Goal: Answer question/provide support

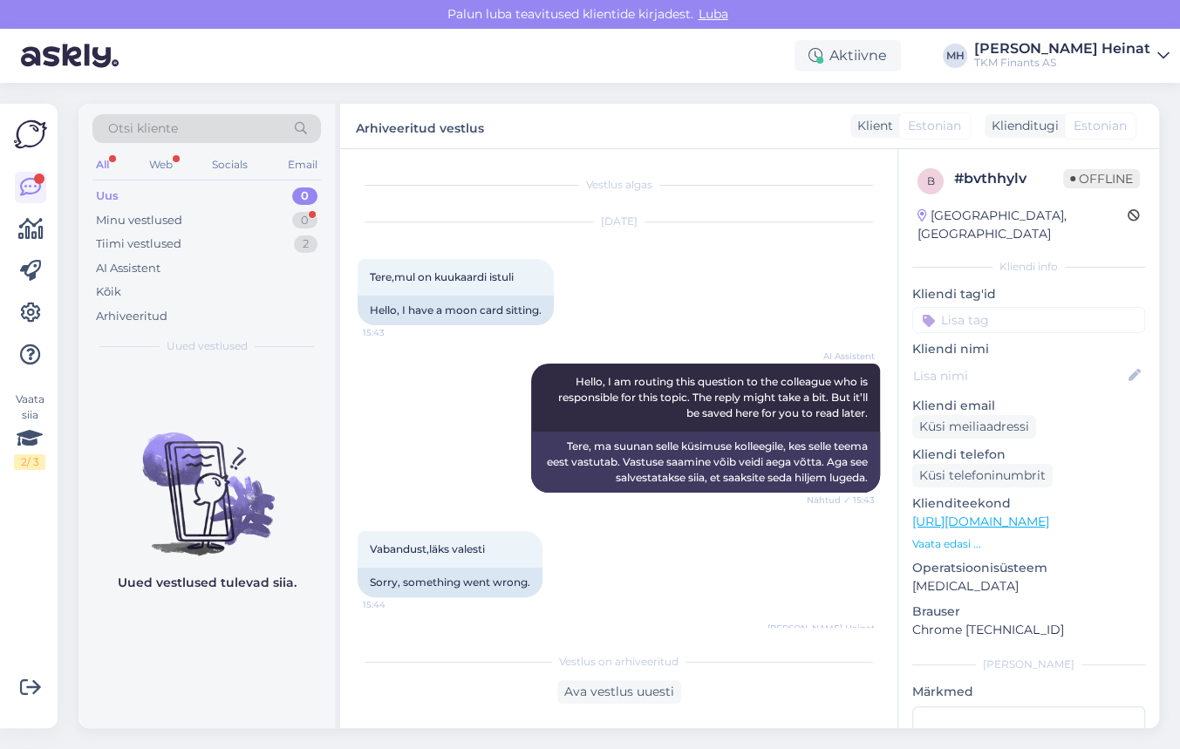
scroll to position [253, 0]
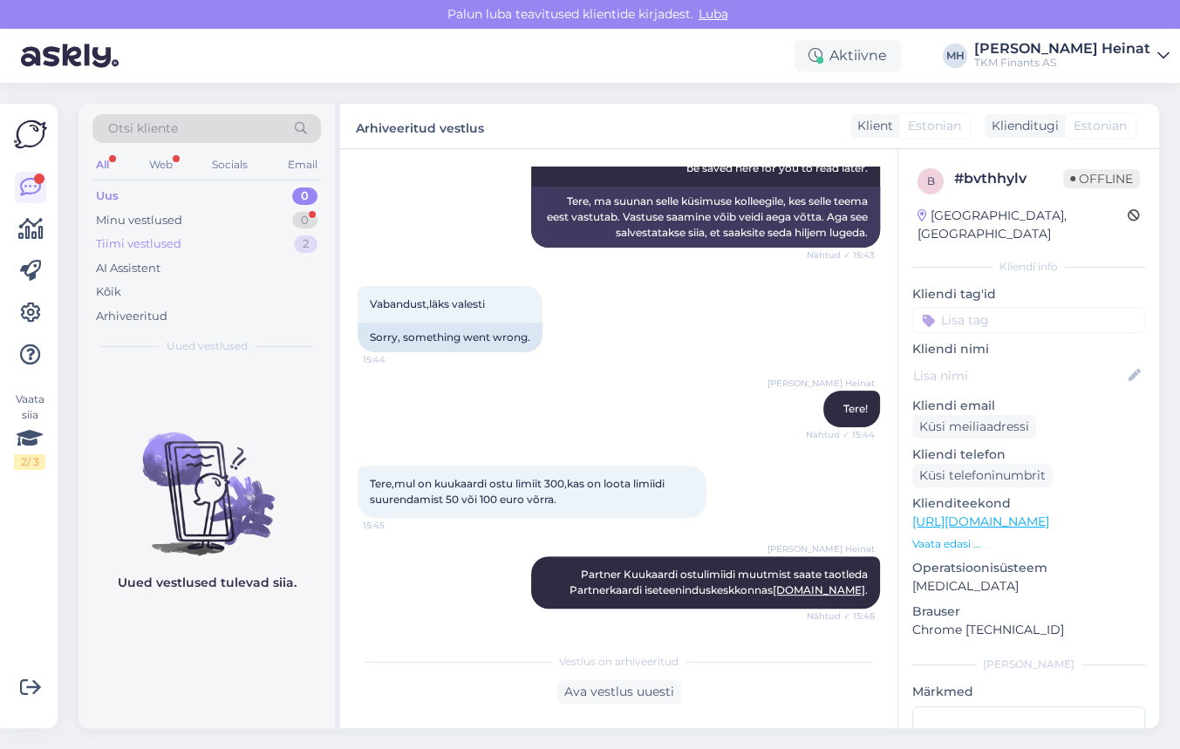
click at [137, 245] on div "Tiimi vestlused" at bounding box center [138, 244] width 85 height 17
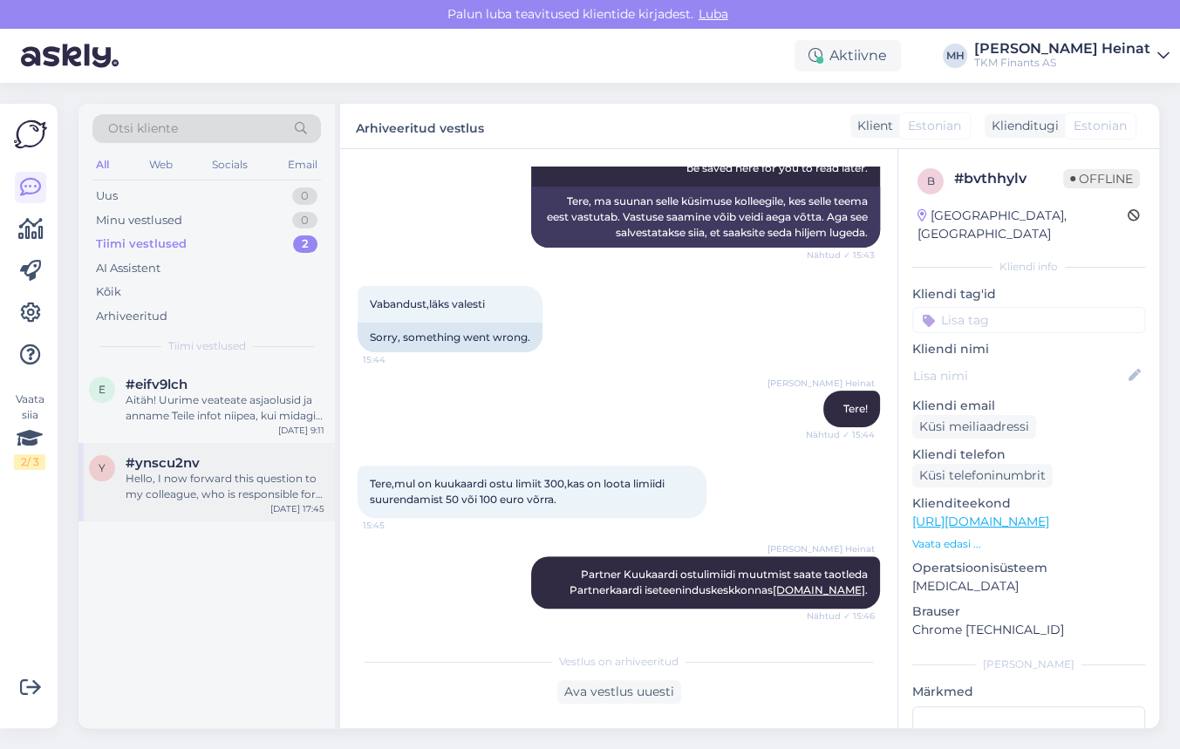
click at [236, 477] on div "Hello, I now forward this question to my colleague, who is responsible for this…" at bounding box center [225, 486] width 199 height 31
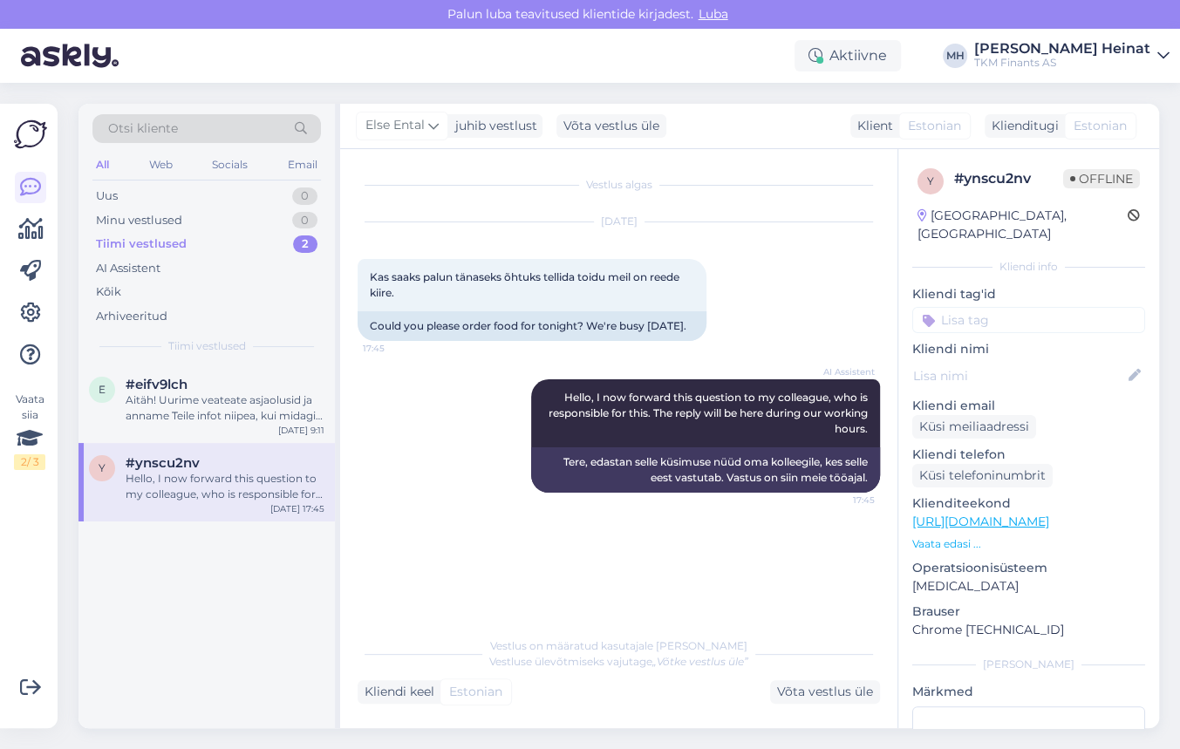
scroll to position [0, 0]
click at [142, 318] on div "Arhiveeritud" at bounding box center [132, 316] width 72 height 17
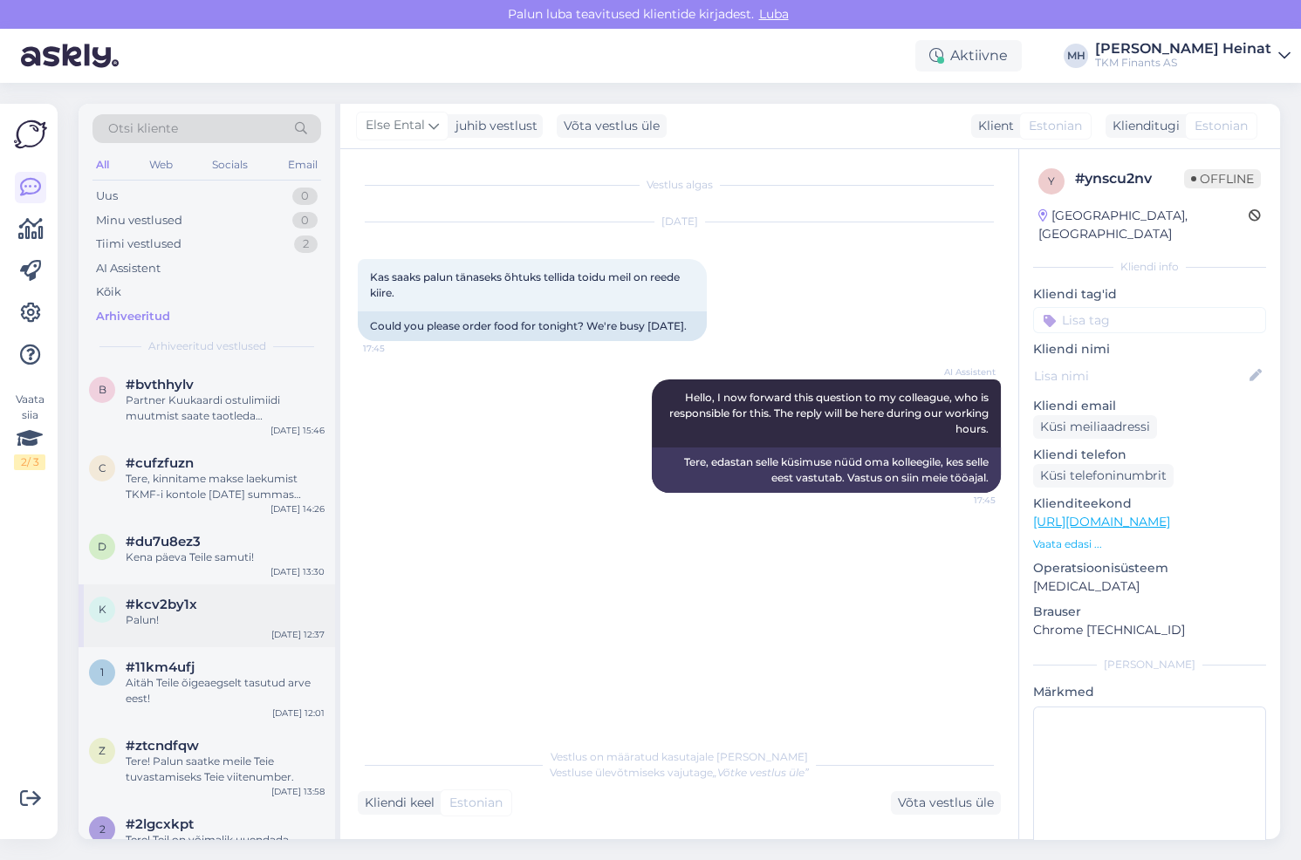
click at [177, 625] on div "Palun!" at bounding box center [225, 620] width 199 height 16
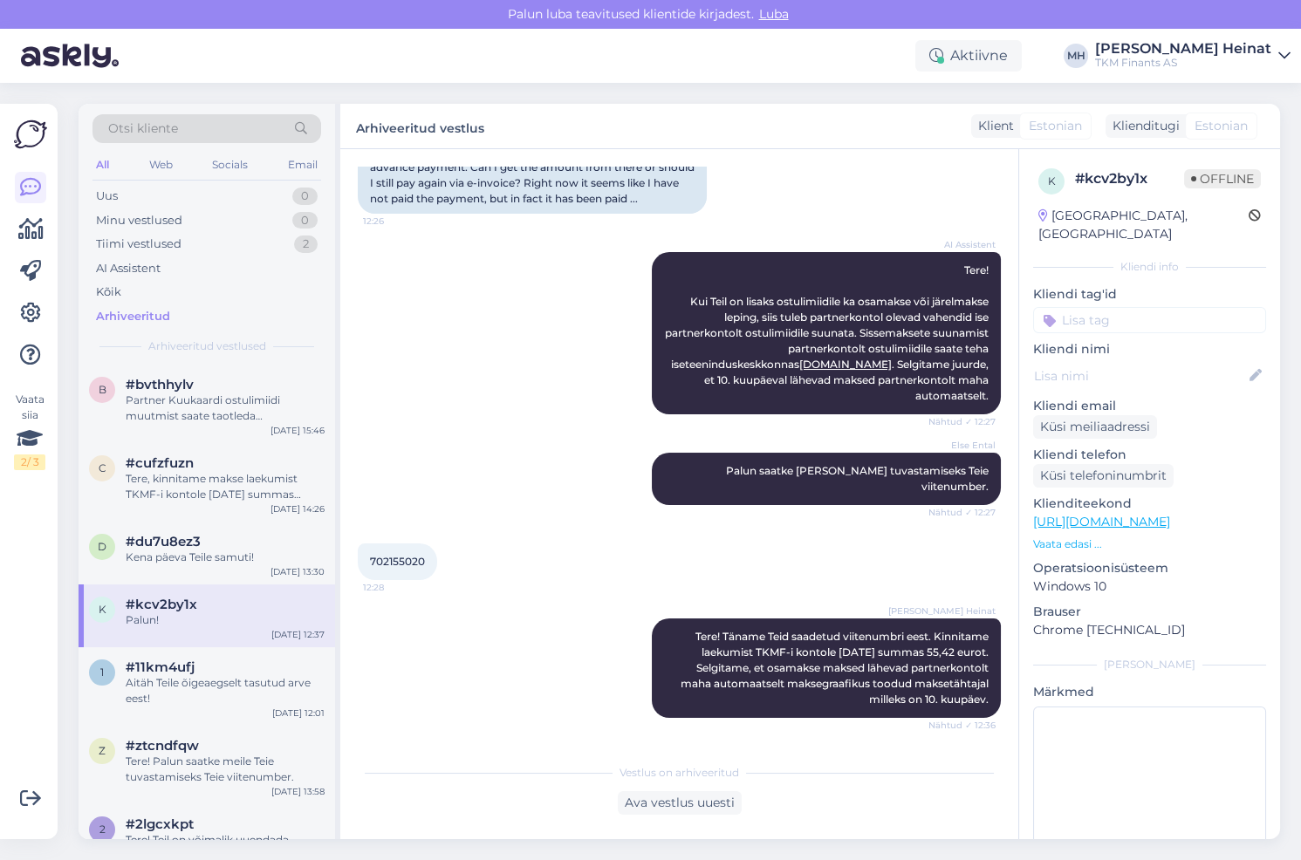
scroll to position [317, 0]
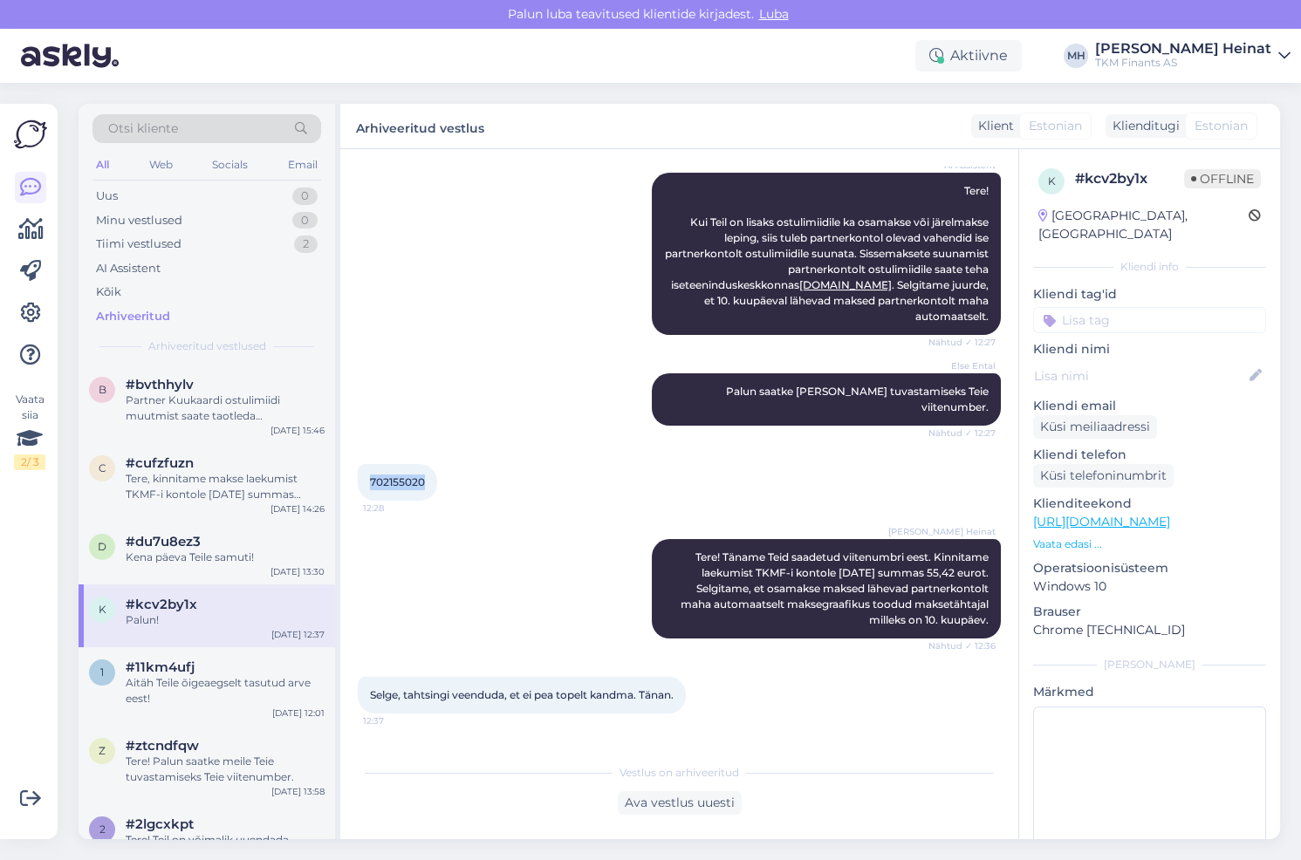
drag, startPoint x: 427, startPoint y: 465, endPoint x: 367, endPoint y: 471, distance: 60.5
click at [367, 471] on div "702155020 12:28" at bounding box center [397, 482] width 79 height 37
copy span "702155020"
drag, startPoint x: 1153, startPoint y: 182, endPoint x: 1068, endPoint y: 178, distance: 85.6
click at [1068, 178] on div "k # kcv2by1x Offline" at bounding box center [1149, 181] width 222 height 26
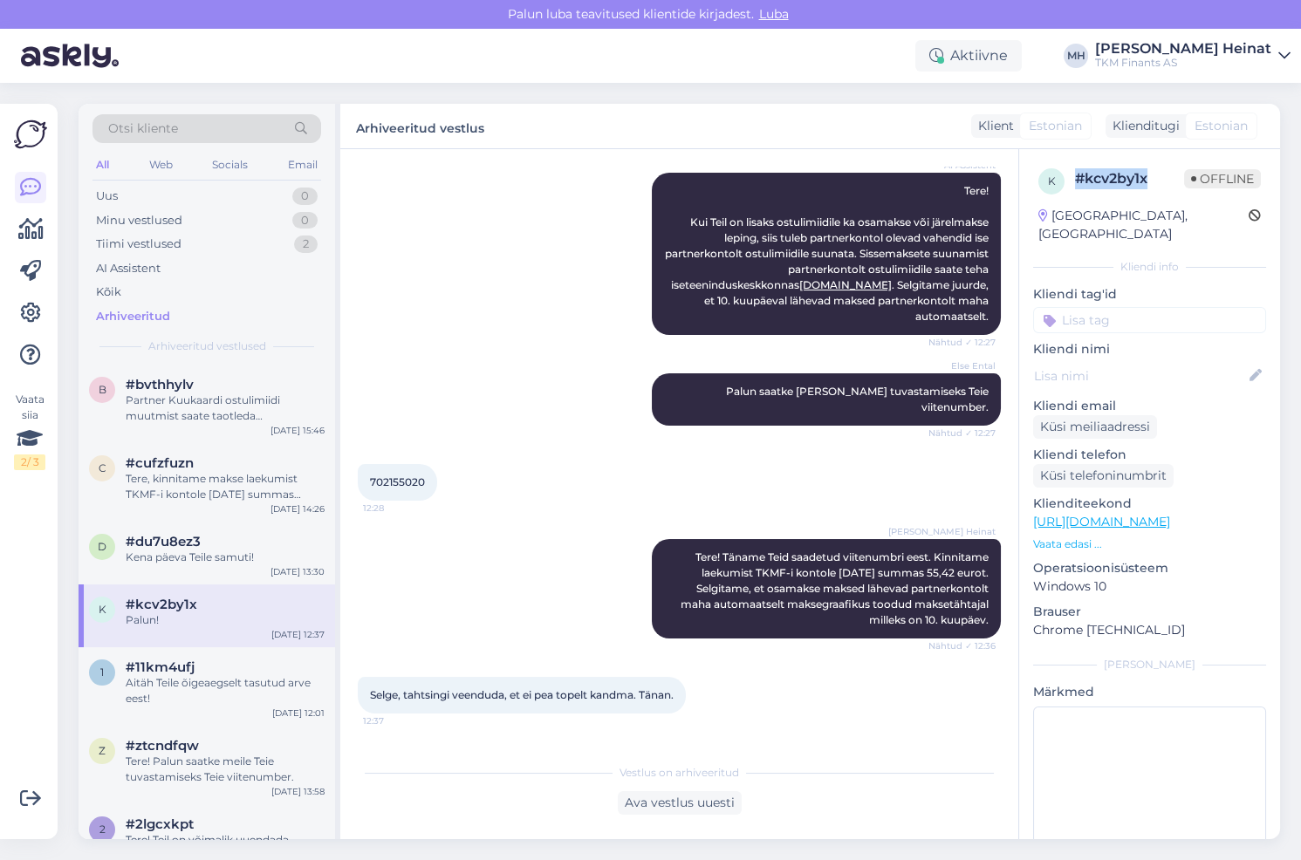
copy div "# kcv2by1x"
